Goal: Book appointment/travel/reservation

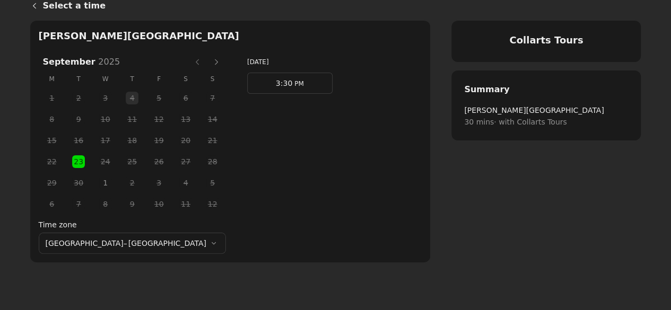
scroll to position [10, 0]
click at [208, 57] on button "Next month" at bounding box center [216, 61] width 17 height 17
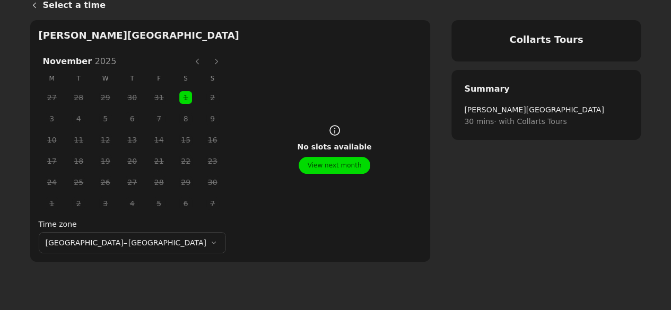
click at [208, 57] on button "Next month" at bounding box center [216, 61] width 17 height 17
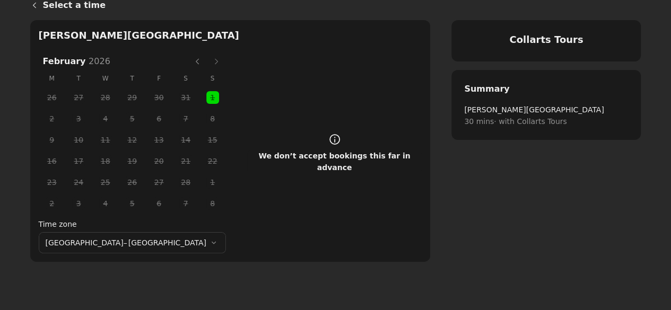
click at [189, 60] on button "Previous month" at bounding box center [197, 61] width 17 height 17
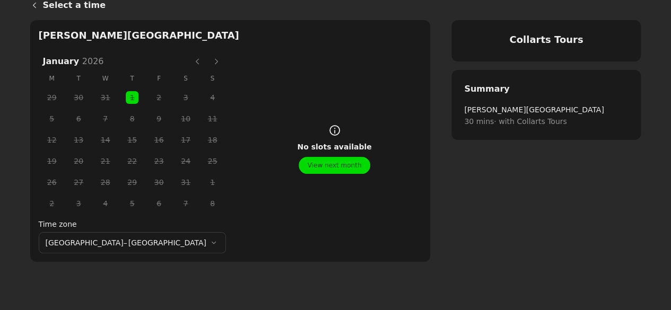
click at [65, 118] on span "6" at bounding box center [78, 118] width 27 height 21
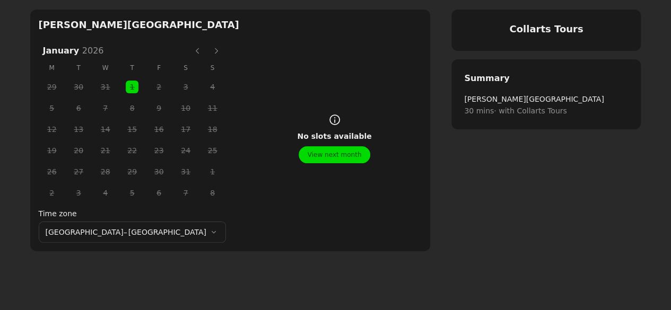
click at [145, 231] on button "[GEOGRAPHIC_DATA] – [GEOGRAPHIC_DATA]" at bounding box center [132, 232] width 187 height 21
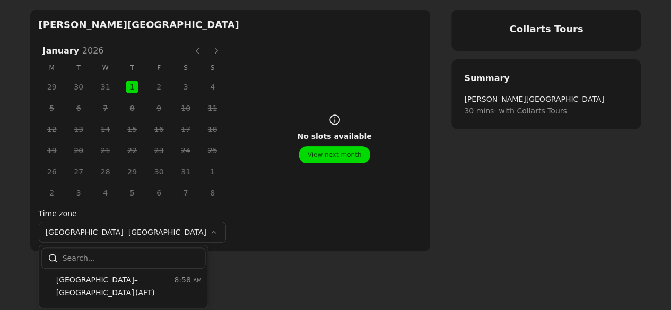
scroll to position [73, 0]
click at [145, 231] on button "[GEOGRAPHIC_DATA] – [GEOGRAPHIC_DATA]" at bounding box center [132, 232] width 187 height 21
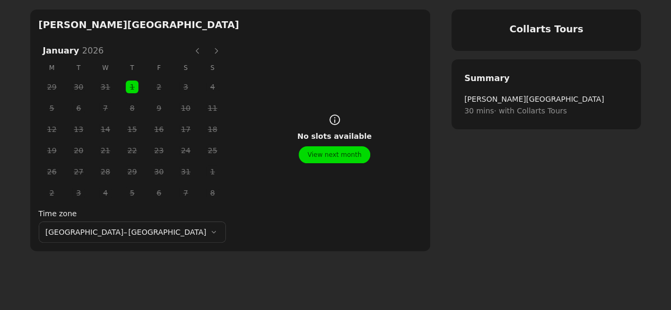
scroll to position [0, 0]
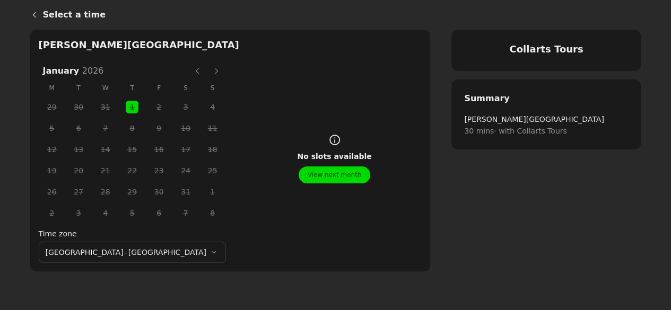
drag, startPoint x: 559, startPoint y: 128, endPoint x: 459, endPoint y: 130, distance: 100.2
click at [459, 130] on div "Summary Summary [PERSON_NAME][GEOGRAPHIC_DATA] 30 mins · with Collarts Tours" at bounding box center [545, 115] width 189 height 70
click at [466, 120] on span "[PERSON_NAME][GEOGRAPHIC_DATA]" at bounding box center [546, 119] width 164 height 12
click at [189, 70] on button "Previous month" at bounding box center [197, 71] width 17 height 17
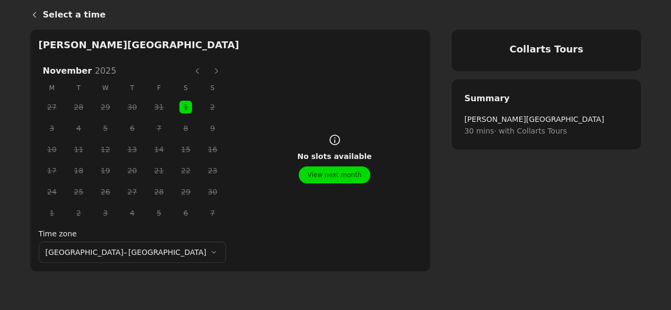
click at [189, 70] on button "Previous month" at bounding box center [197, 71] width 17 height 17
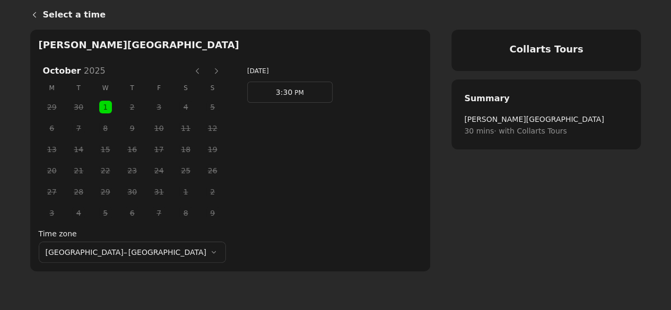
click at [189, 69] on button "Previous month" at bounding box center [197, 71] width 17 height 17
click at [98, 192] on span "1" at bounding box center [106, 192] width 16 height 16
click at [43, 19] on h1 "Select a time" at bounding box center [342, 14] width 598 height 13
click at [40, 15] on link "Back" at bounding box center [32, 14] width 21 height 25
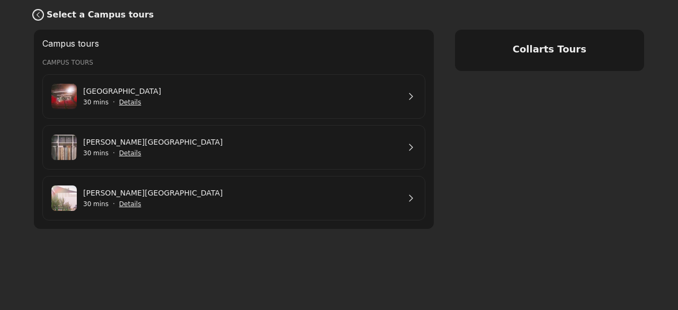
click at [36, 14] on icon "Back" at bounding box center [38, 15] width 8 height 8
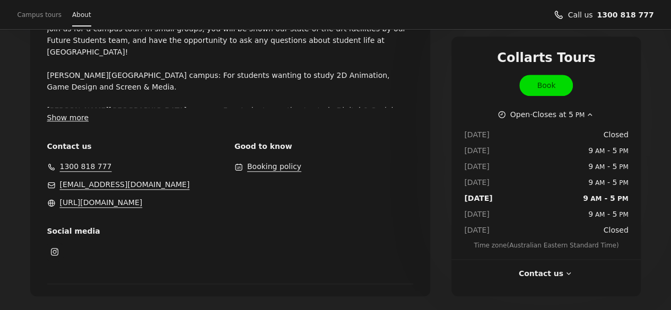
scroll to position [453, 0]
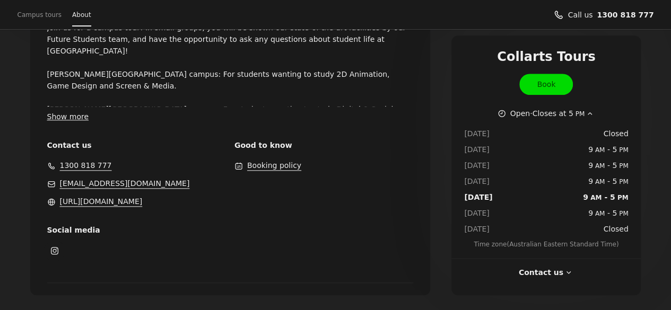
click at [512, 271] on div "Contact us Phone Email Website" at bounding box center [546, 275] width 151 height 16
click at [529, 271] on button "Contact us" at bounding box center [545, 273] width 55 height 12
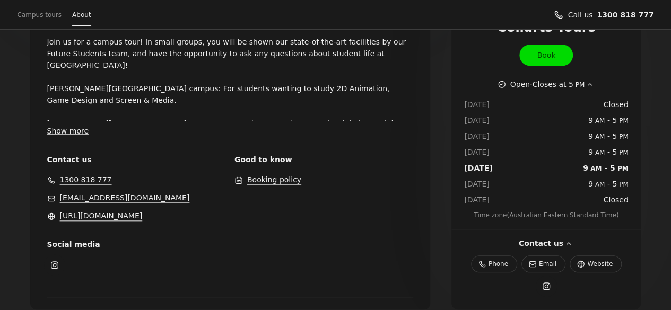
scroll to position [430, 0]
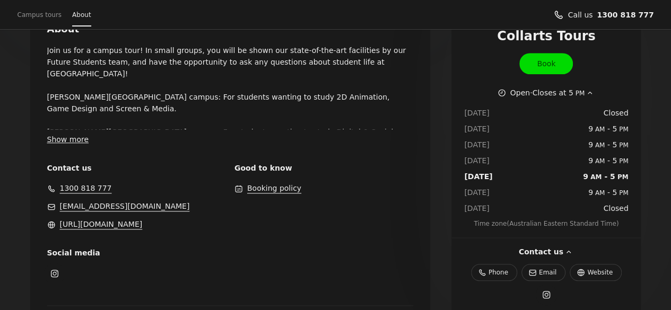
click at [509, 269] on link "Phone" at bounding box center [494, 272] width 46 height 17
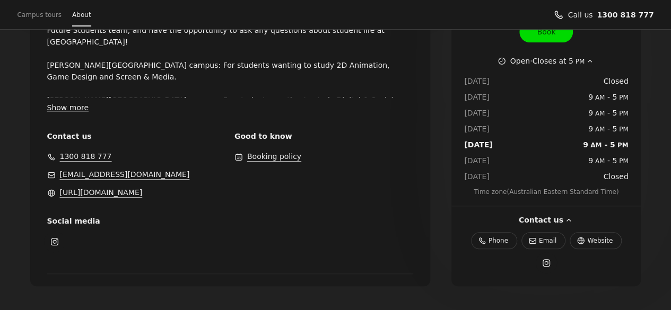
scroll to position [479, 0]
